Goal: Task Accomplishment & Management: Complete application form

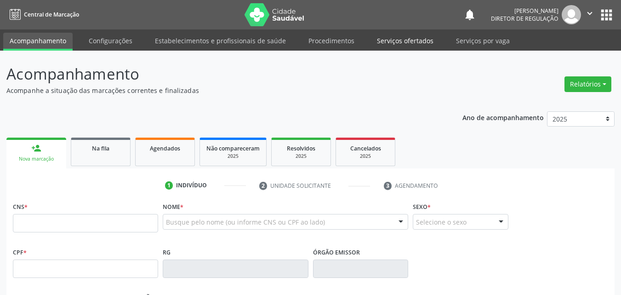
click at [417, 40] on link "Serviços ofertados" at bounding box center [405, 41] width 69 height 16
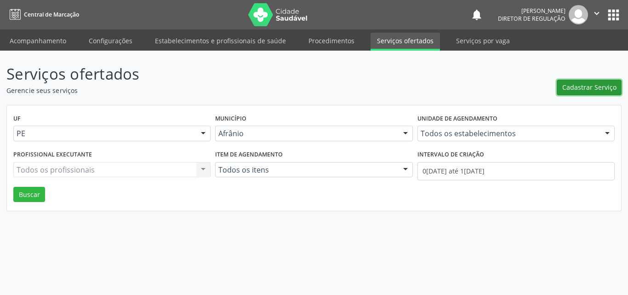
click at [574, 86] on span "Cadastrar Serviço" at bounding box center [589, 87] width 54 height 10
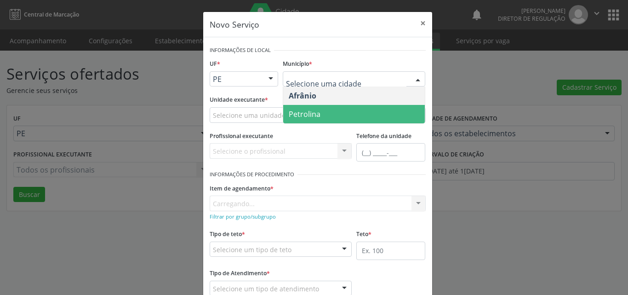
click at [317, 114] on span "Petrolina" at bounding box center [354, 114] width 142 height 18
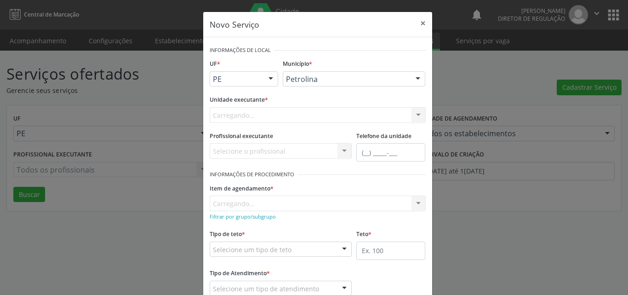
click at [317, 114] on div "Carregando... Academia da Saude de Afranio Academia da Saude do Bairro [PERSON_…" at bounding box center [318, 115] width 216 height 16
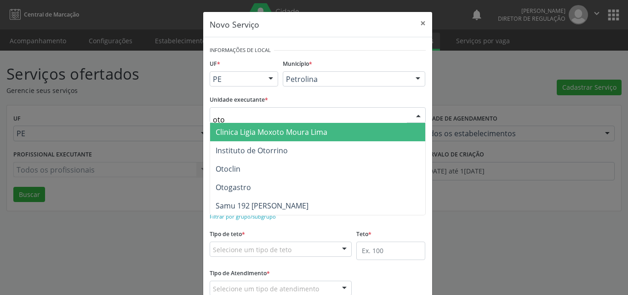
type input "otoc"
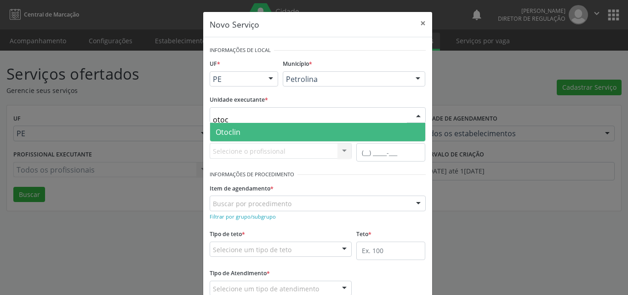
click at [257, 132] on span "Otoclin" at bounding box center [317, 132] width 215 height 18
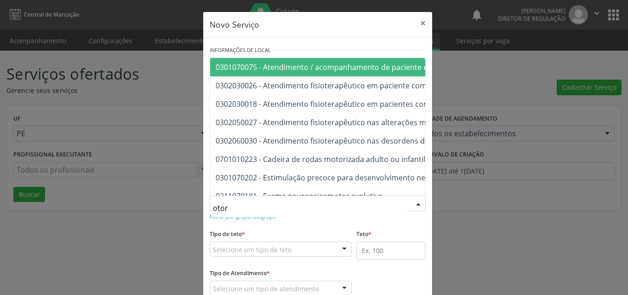
type input "otorr"
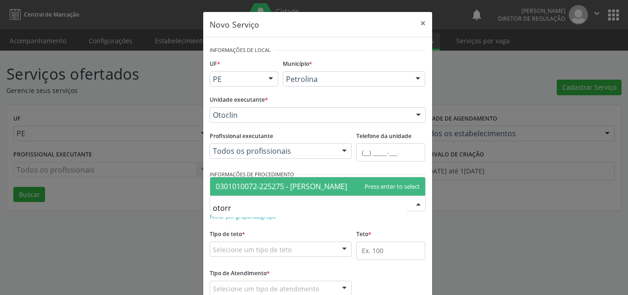
click at [287, 186] on span "0301010072-225275 - [PERSON_NAME]" at bounding box center [282, 186] width 132 height 10
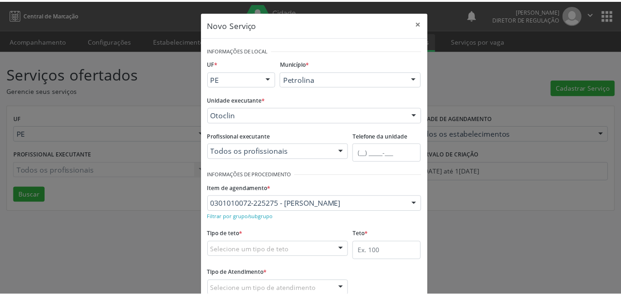
scroll to position [46, 0]
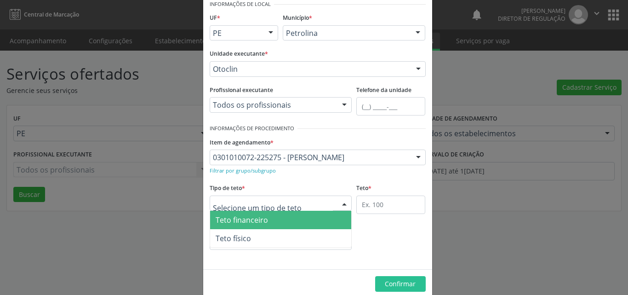
click at [288, 203] on div at bounding box center [281, 203] width 143 height 16
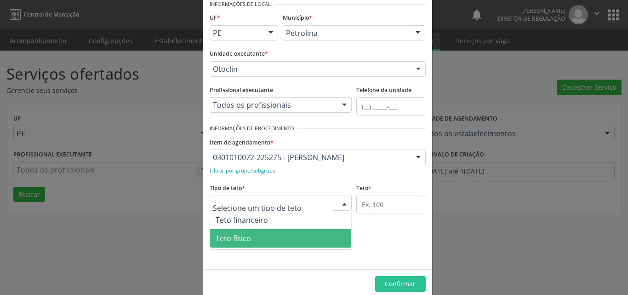
click at [293, 239] on span "Teto físico" at bounding box center [281, 238] width 142 height 18
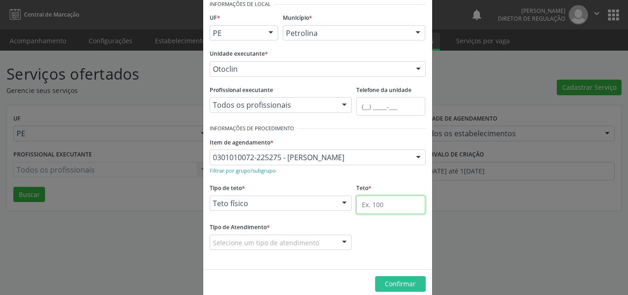
click at [394, 206] on input "text" at bounding box center [390, 204] width 69 height 18
type input "1"
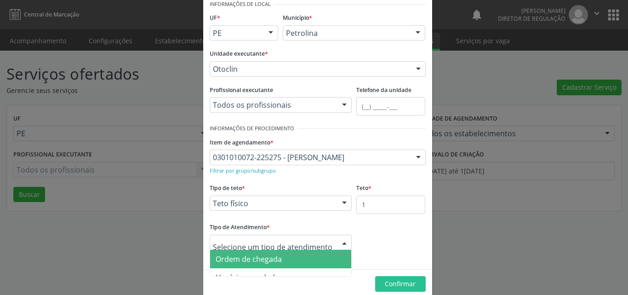
click at [298, 260] on span "Ordem de chegada" at bounding box center [281, 259] width 142 height 18
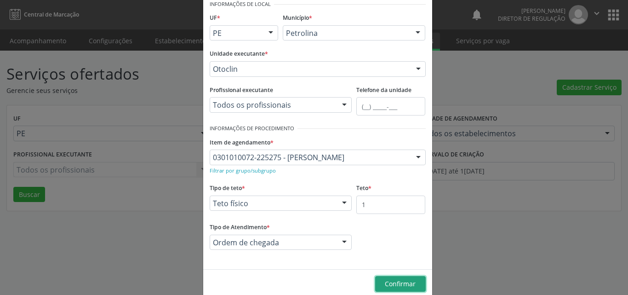
click at [402, 285] on span "Confirmar" at bounding box center [400, 283] width 31 height 9
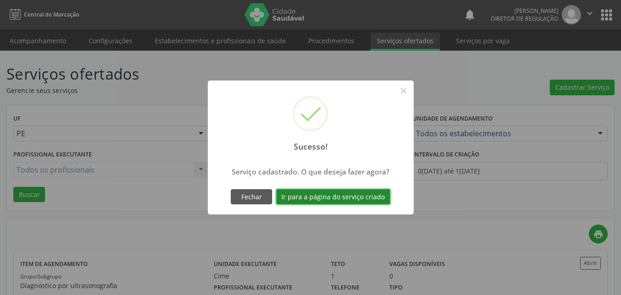
click at [363, 197] on button "Ir para a página do serviço criado" at bounding box center [333, 197] width 114 height 16
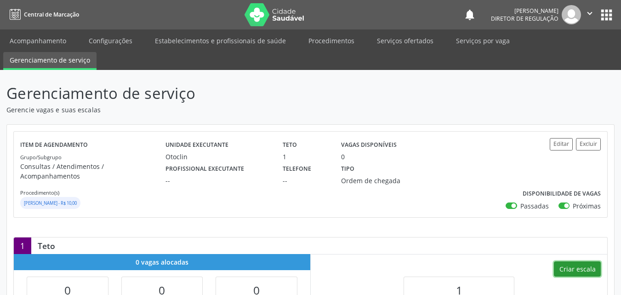
click at [587, 261] on button "Criar escala" at bounding box center [577, 269] width 47 height 16
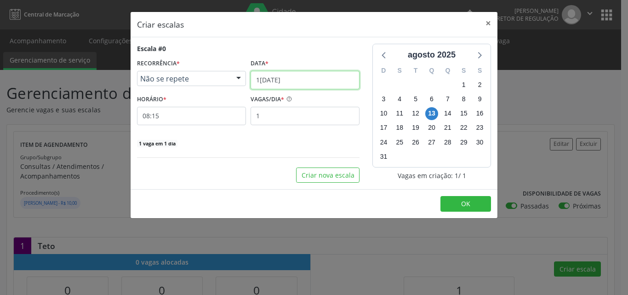
click at [310, 76] on input "1[DATE]" at bounding box center [305, 80] width 109 height 18
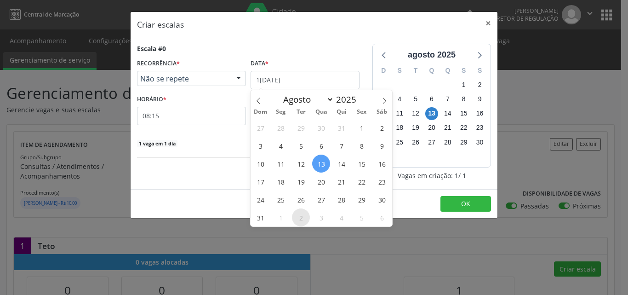
click at [300, 219] on span "2" at bounding box center [301, 217] width 18 height 18
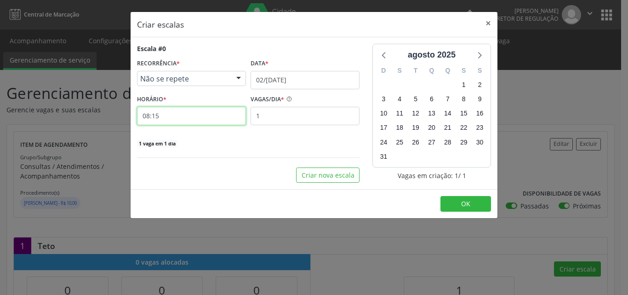
click at [193, 115] on input "08:15" at bounding box center [191, 116] width 109 height 18
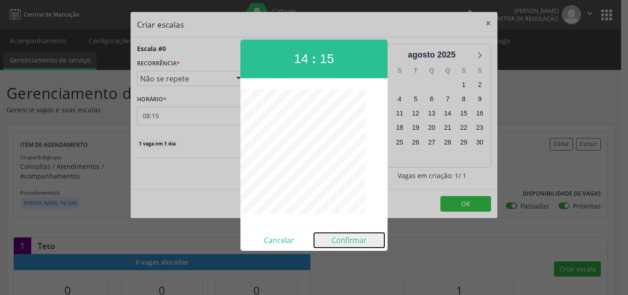
click at [356, 242] on button "Confirmar" at bounding box center [349, 240] width 70 height 15
type input "14:15"
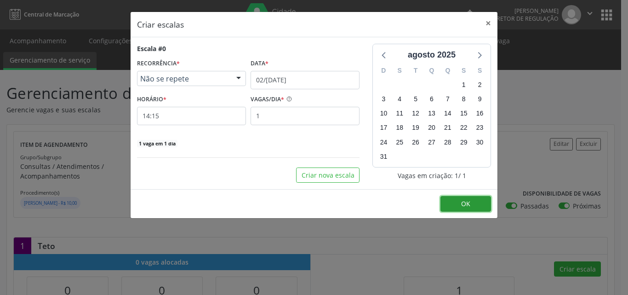
click at [472, 203] on button "OK" at bounding box center [466, 204] width 51 height 16
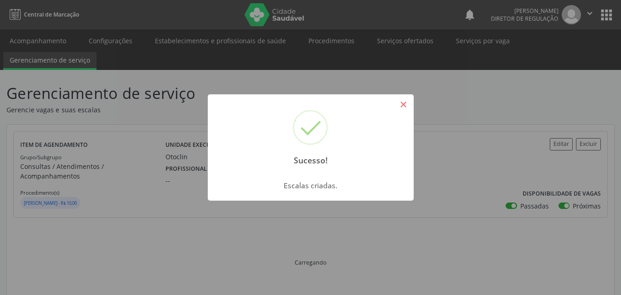
click at [404, 103] on button "×" at bounding box center [404, 105] width 16 height 16
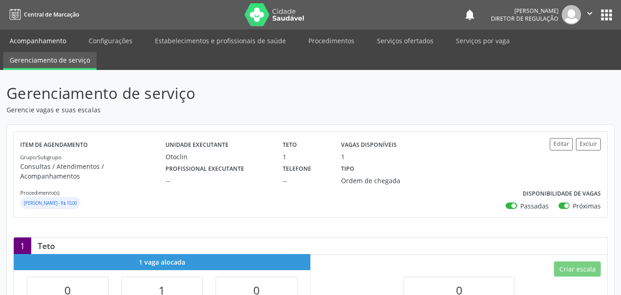
click at [48, 41] on link "Acompanhamento" at bounding box center [37, 41] width 69 height 16
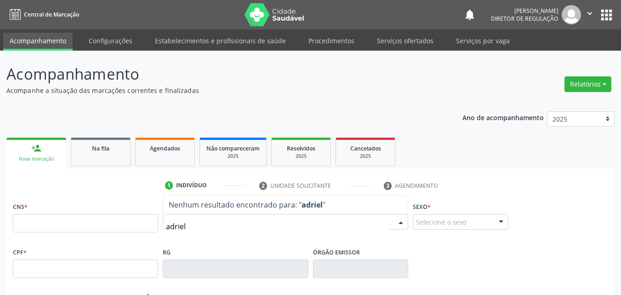
type input "adriely"
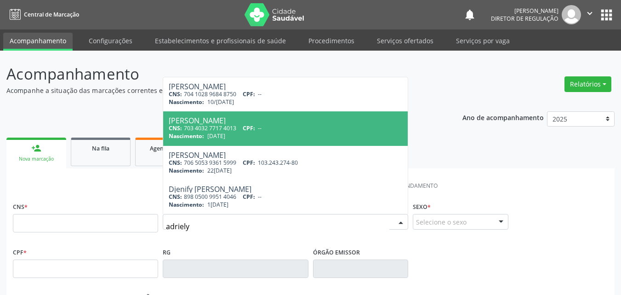
click at [225, 136] on span "[DATE]" at bounding box center [216, 136] width 18 height 8
type input "703 4032 7717 4013"
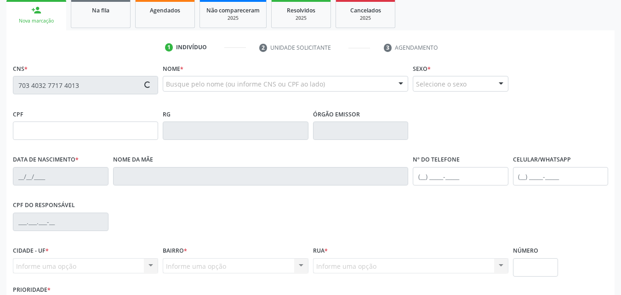
scroll to position [204, 0]
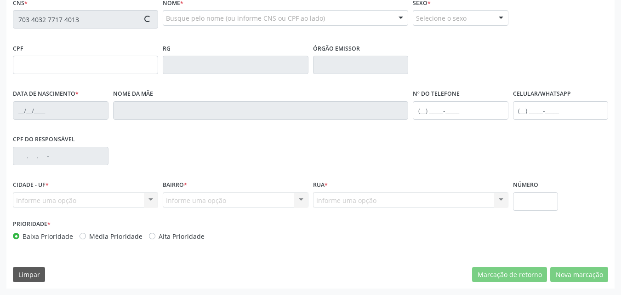
type input "[DATE]"
type input "[PERSON_NAME]"
type input "[PHONE_NUMBER]"
type input "S/N"
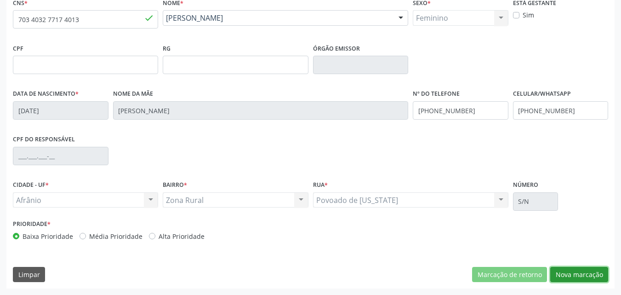
click at [581, 273] on button "Nova marcação" at bounding box center [579, 275] width 58 height 16
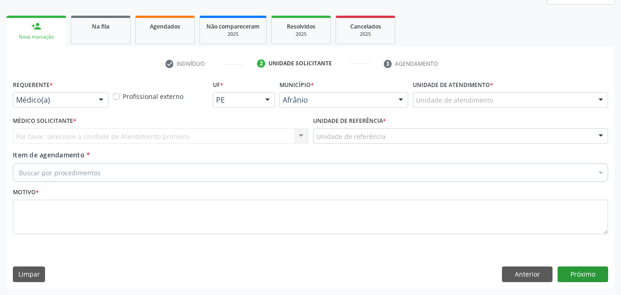
scroll to position [122, 0]
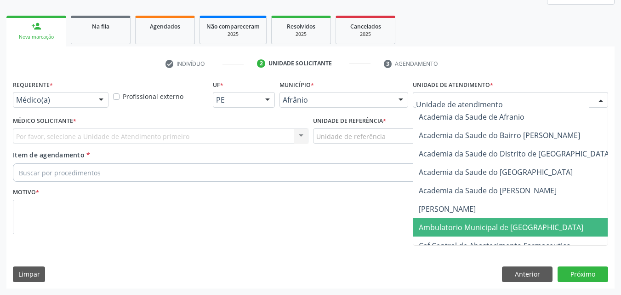
click at [466, 225] on span "Ambulatorio Municipal de [GEOGRAPHIC_DATA]" at bounding box center [501, 227] width 165 height 10
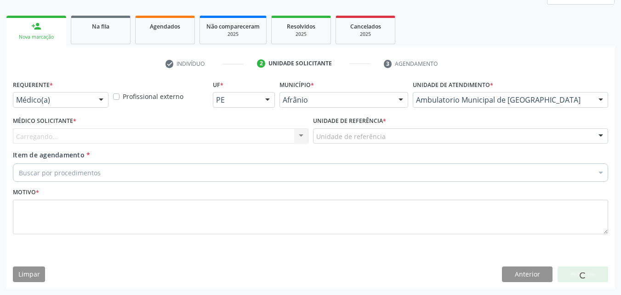
click at [390, 136] on div "Unidade de referência" at bounding box center [461, 136] width 296 height 16
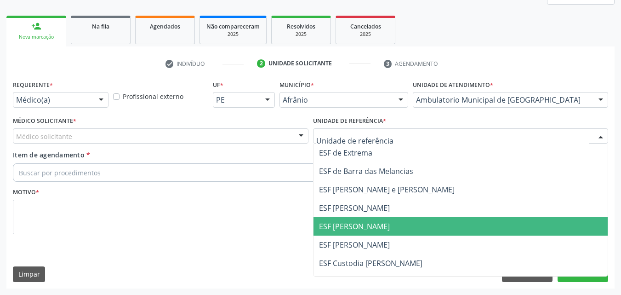
drag, startPoint x: 372, startPoint y: 228, endPoint x: 329, endPoint y: 213, distance: 45.7
click at [372, 226] on span "ESF [PERSON_NAME]" at bounding box center [354, 226] width 71 height 10
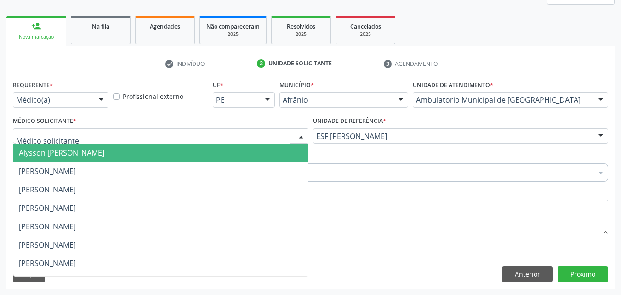
click at [221, 134] on div at bounding box center [161, 136] width 296 height 16
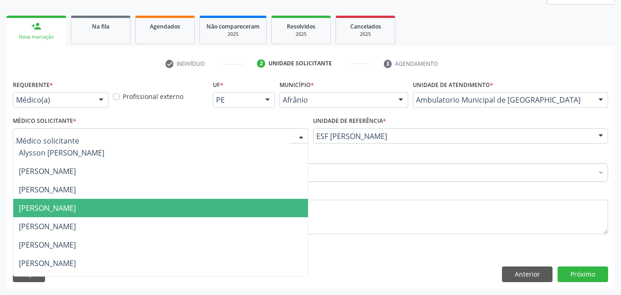
click at [201, 209] on span "[PERSON_NAME]" at bounding box center [160, 208] width 295 height 18
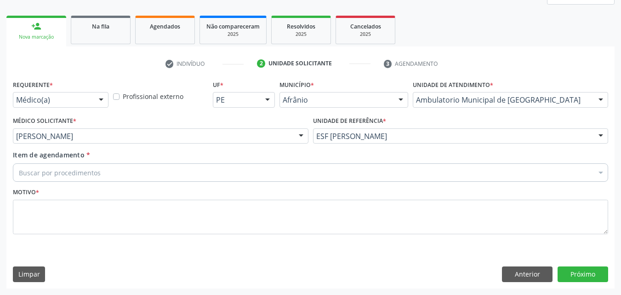
click at [166, 172] on div "Buscar por procedimentos" at bounding box center [311, 172] width 596 height 18
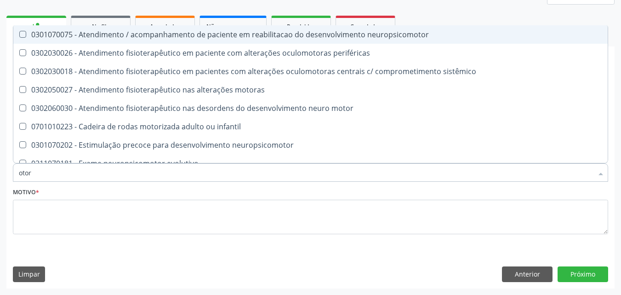
type input "otorr"
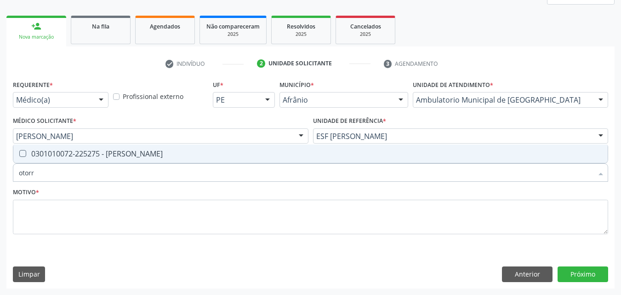
click at [170, 156] on div "0301010072-225275 - [PERSON_NAME]" at bounding box center [311, 153] width 584 height 7
checkbox Otorrinolaringologista "true"
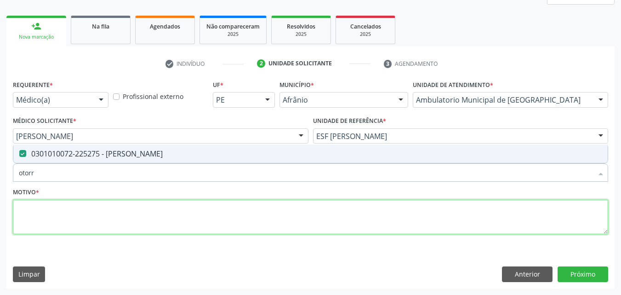
click at [154, 214] on textarea at bounding box center [311, 217] width 596 height 35
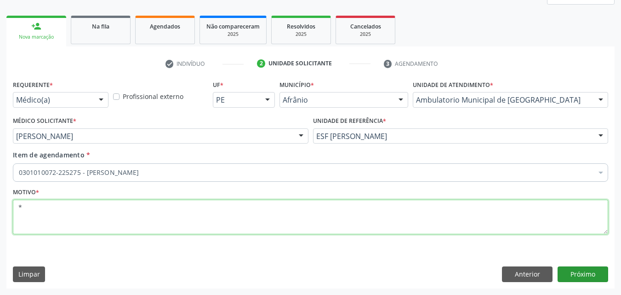
type textarea "*"
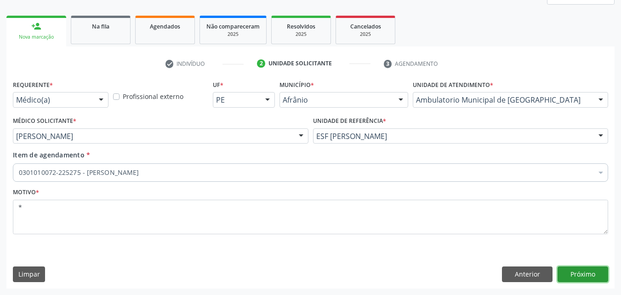
click at [588, 275] on button "Próximo" at bounding box center [583, 274] width 51 height 16
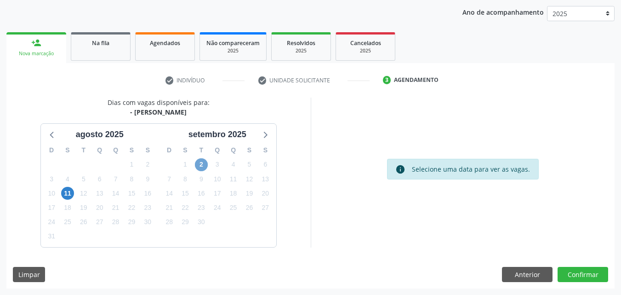
click at [202, 161] on span "2" at bounding box center [201, 164] width 13 height 13
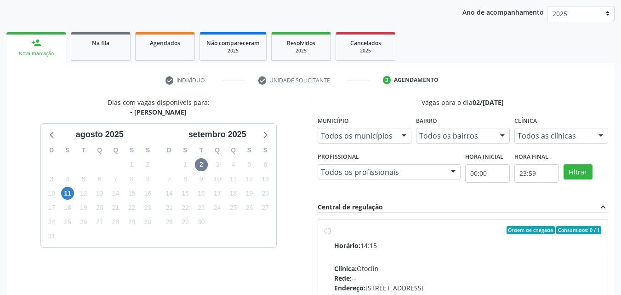
click at [448, 234] on label "Ordem de chegada Consumidos: 0 / 1 Horário: 14:15 Clínica: Otoclin Rede: -- End…" at bounding box center [468, 296] width 268 height 141
click at [331, 234] on input "Ordem de chegada Consumidos: 0 / 1 Horário: 14:15 Clínica: Otoclin Rede: -- End…" at bounding box center [328, 230] width 6 height 8
radio input "true"
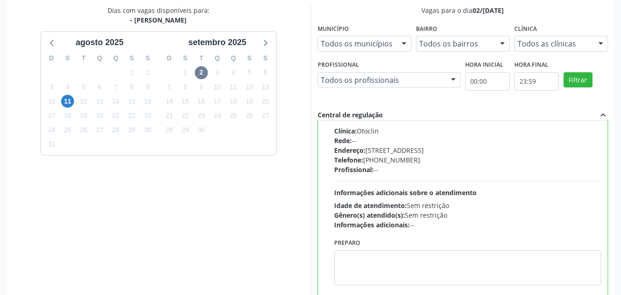
scroll to position [255, 0]
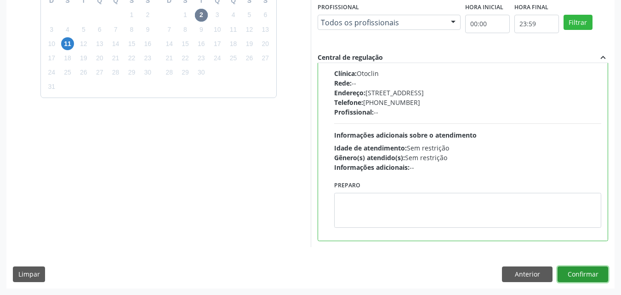
click at [592, 269] on button "Confirmar" at bounding box center [583, 274] width 51 height 16
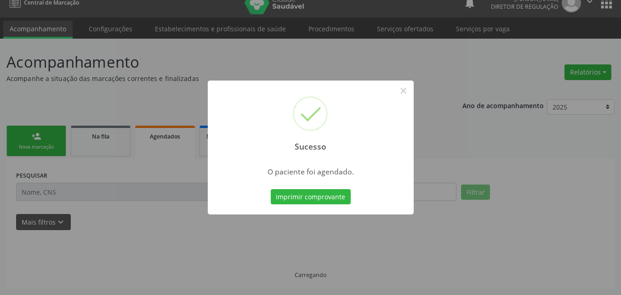
scroll to position [12, 0]
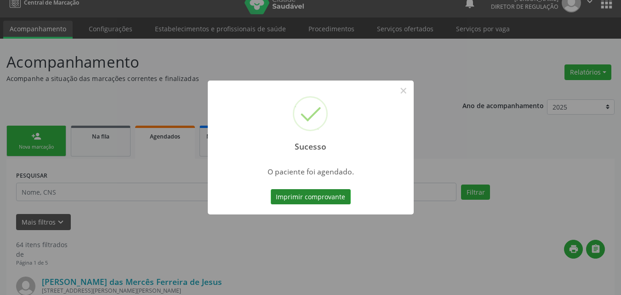
click at [334, 192] on button "Imprimir comprovante" at bounding box center [311, 197] width 80 height 16
